Goal: Transaction & Acquisition: Purchase product/service

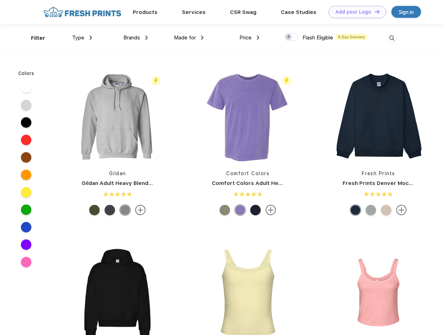
click at [355, 12] on link "Add your Logo Design Tool" at bounding box center [358, 12] width 58 height 12
click at [0, 0] on div "Design Tool" at bounding box center [0, 0] width 0 height 0
click at [374, 12] on link "Add your Logo Design Tool" at bounding box center [358, 12] width 58 height 12
click at [33, 38] on div "Filter" at bounding box center [38, 38] width 14 height 8
click at [82, 38] on span "Type" at bounding box center [78, 38] width 12 height 6
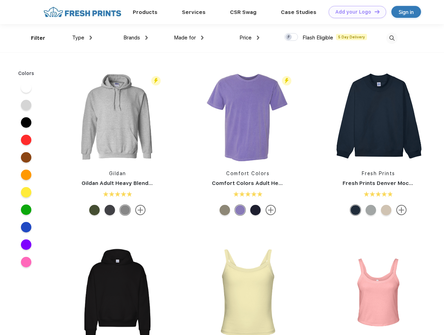
click at [136, 38] on span "Brands" at bounding box center [131, 38] width 17 height 6
click at [189, 38] on span "Made for" at bounding box center [185, 38] width 22 height 6
click at [250, 38] on span "Price" at bounding box center [246, 38] width 12 height 6
click at [292, 37] on div at bounding box center [292, 37] width 14 height 8
click at [289, 37] on input "checkbox" at bounding box center [287, 35] width 5 height 5
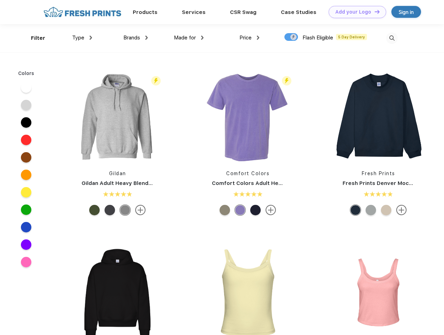
click at [392, 38] on img at bounding box center [392, 38] width 12 height 12
